Goal: Find contact information: Find contact information

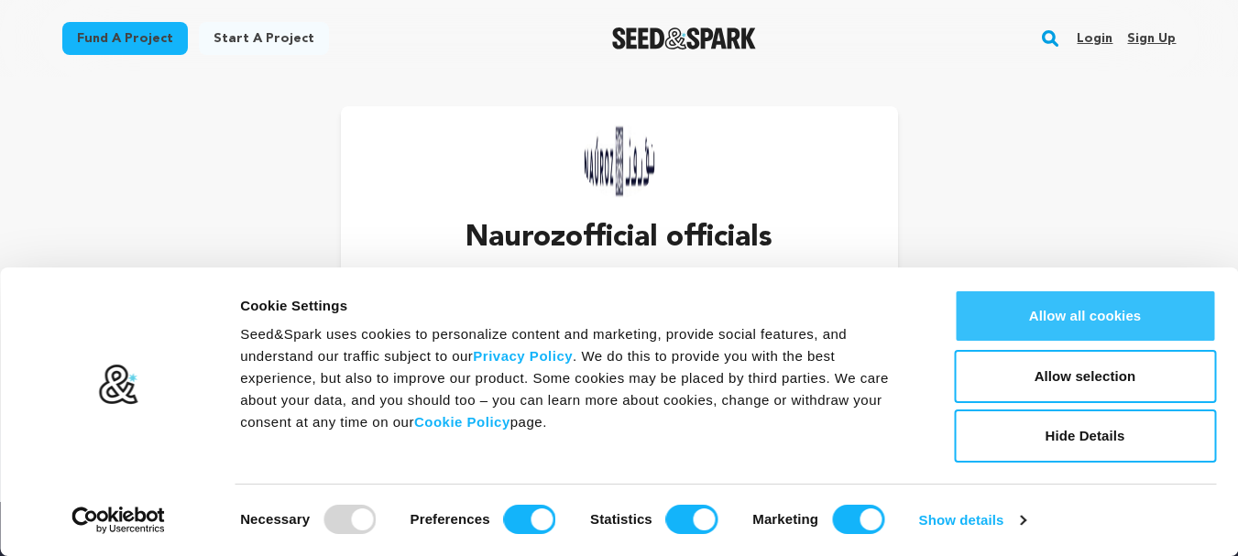
click at [1082, 316] on button "Allow all cookies" at bounding box center [1085, 316] width 262 height 53
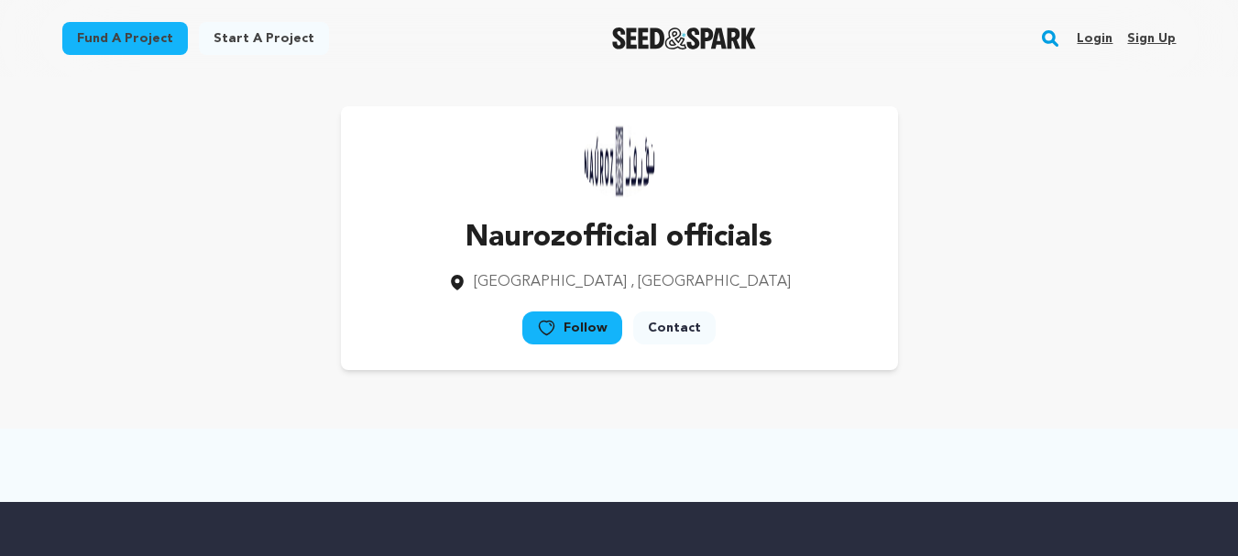
click at [680, 317] on link "Contact" at bounding box center [674, 328] width 83 height 33
